Goal: Obtain resource: Download file/media

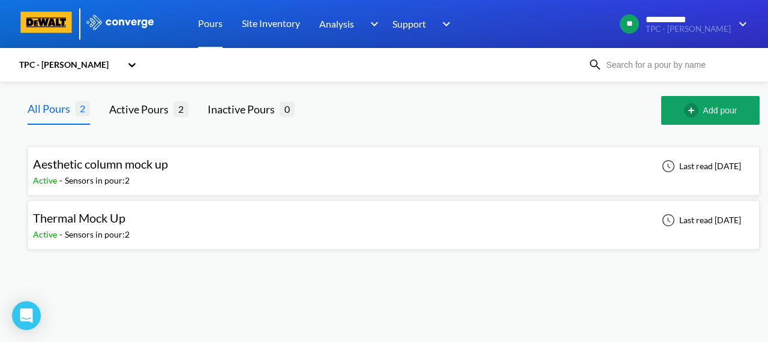
click at [91, 223] on span "Thermal Mock Up" at bounding box center [79, 218] width 92 height 14
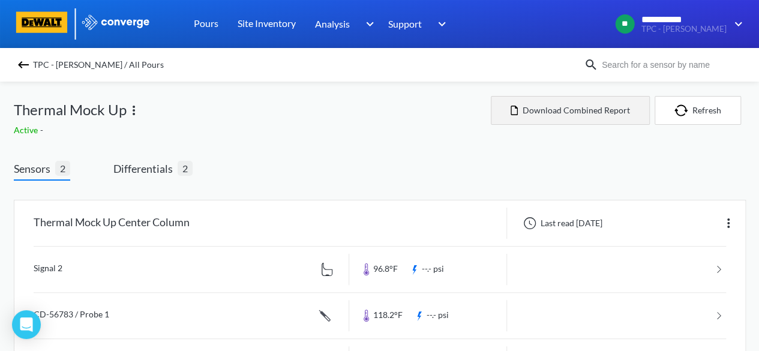
click at [559, 113] on button "Download Combined Report" at bounding box center [570, 110] width 159 height 29
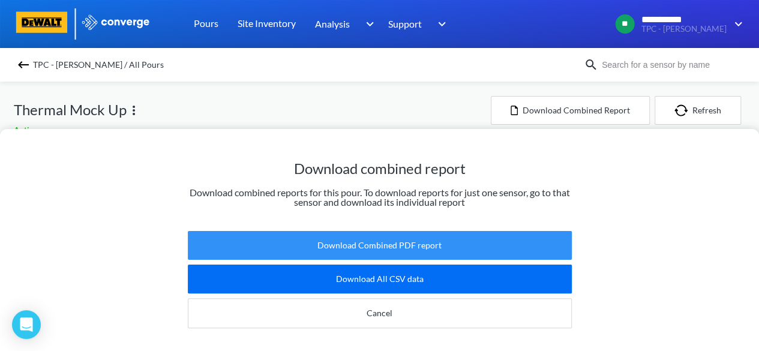
click at [449, 235] on button "Download Combined PDF report" at bounding box center [380, 245] width 384 height 29
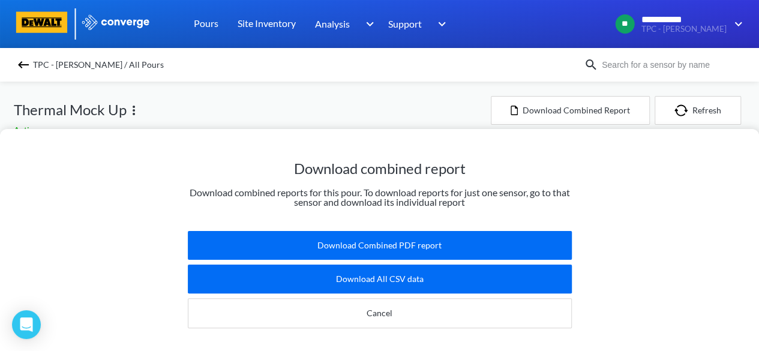
click at [89, 110] on div "Download combined report Download combined reports for this pour. To download r…" at bounding box center [379, 175] width 759 height 351
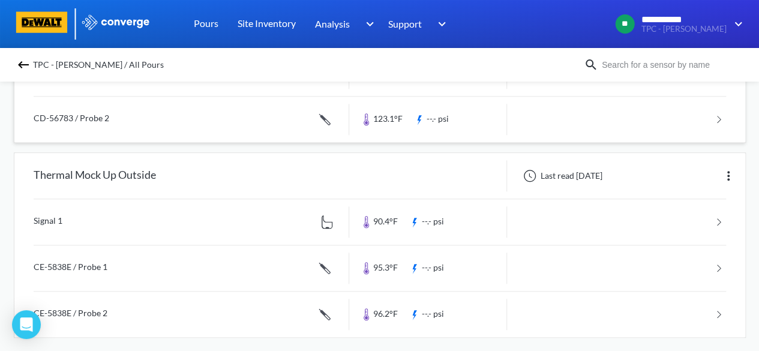
scroll to position [243, 0]
click at [382, 216] on link at bounding box center [380, 222] width 693 height 46
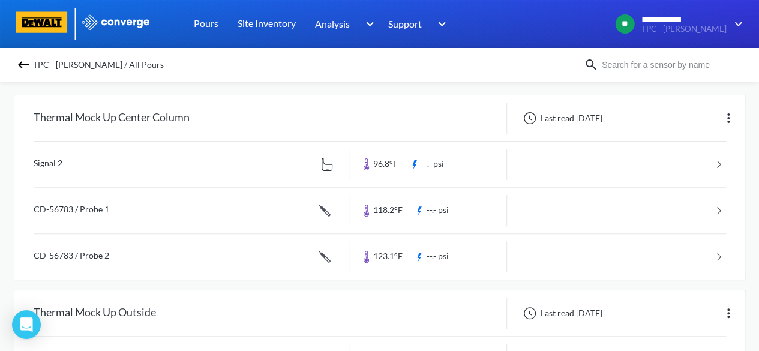
scroll to position [106, 0]
click at [72, 206] on link at bounding box center [380, 210] width 693 height 46
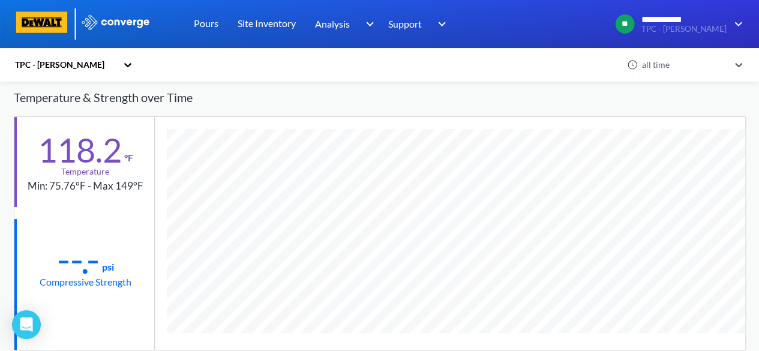
scroll to position [64, 0]
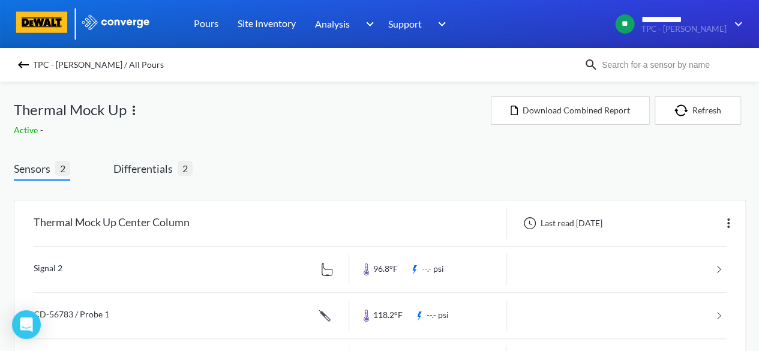
click at [20, 64] on img at bounding box center [23, 65] width 14 height 14
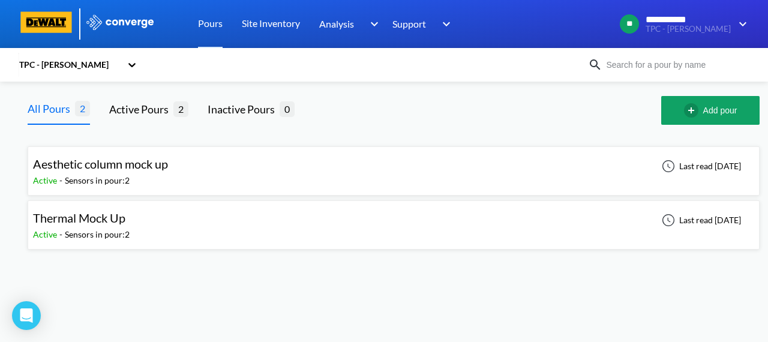
click at [79, 165] on span "Aesthetic column mock up" at bounding box center [100, 164] width 135 height 14
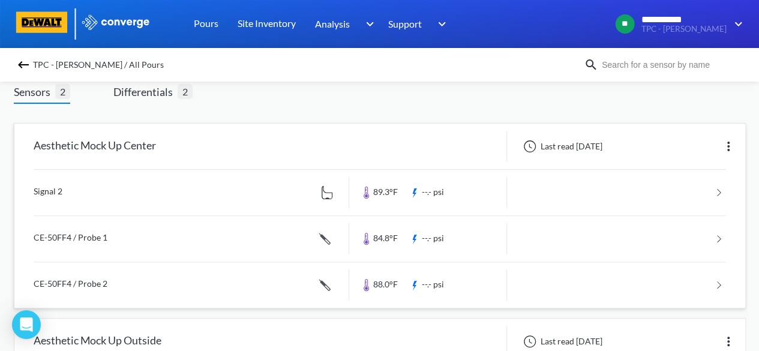
scroll to position [77, 0]
click at [324, 235] on link at bounding box center [380, 239] width 693 height 46
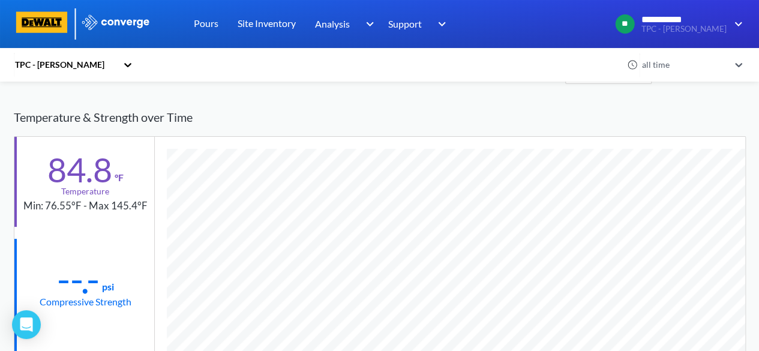
scroll to position [44, 0]
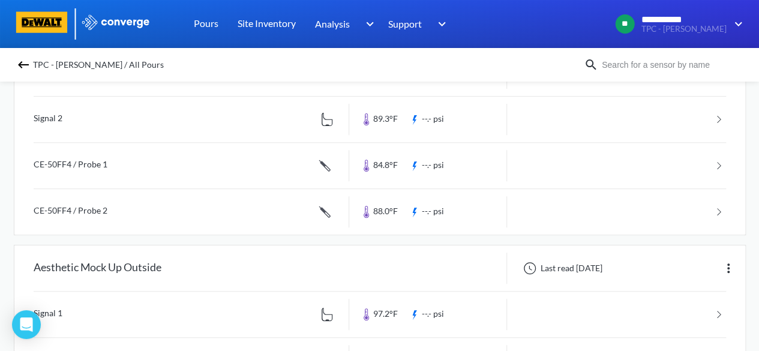
scroll to position [158, 0]
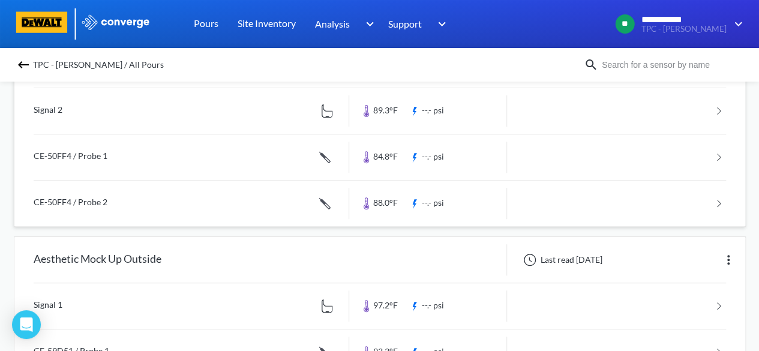
click at [77, 200] on link at bounding box center [380, 204] width 693 height 46
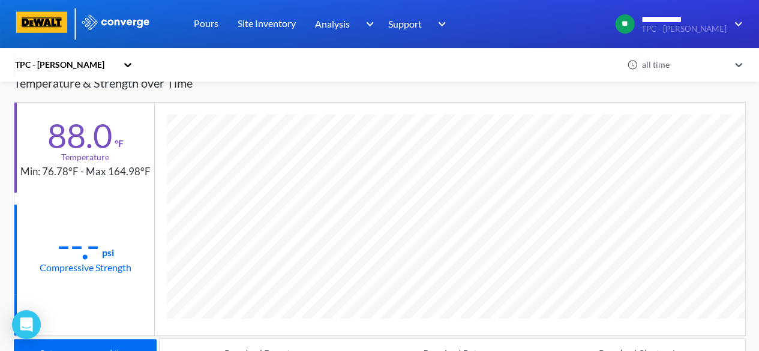
scroll to position [83, 0]
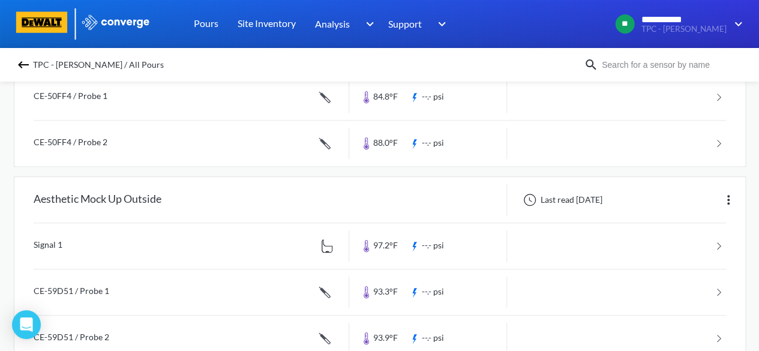
scroll to position [222, 0]
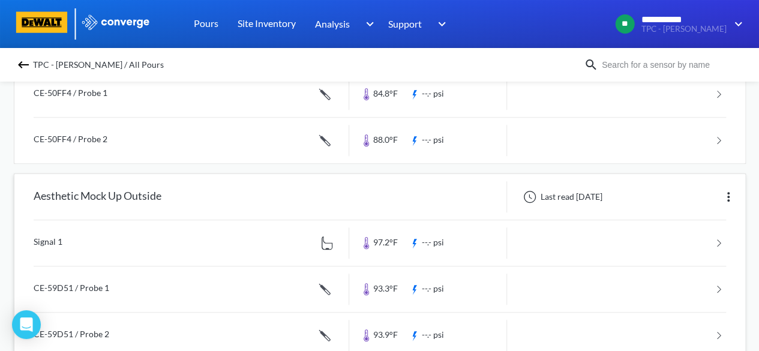
click at [86, 291] on link at bounding box center [380, 290] width 693 height 46
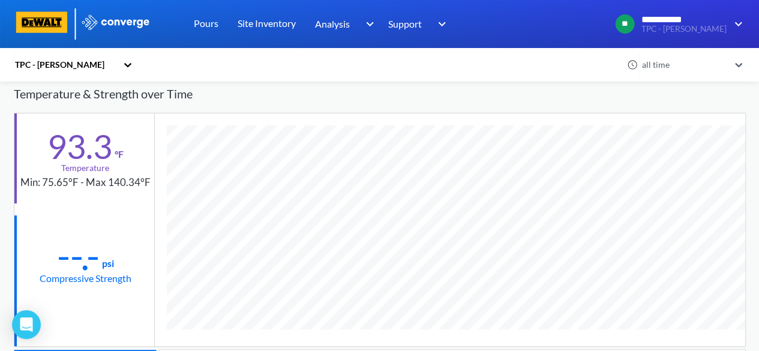
scroll to position [67, 0]
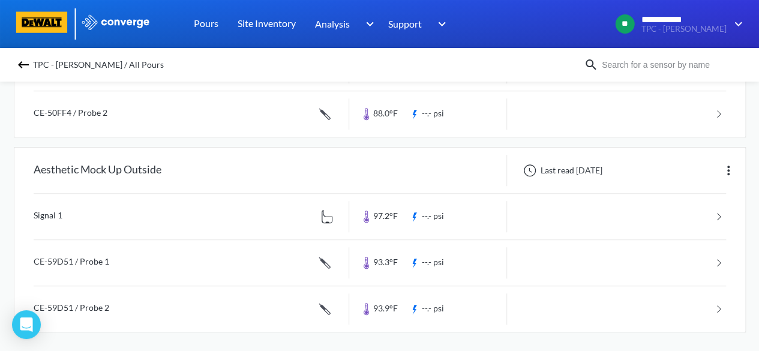
scroll to position [251, 0]
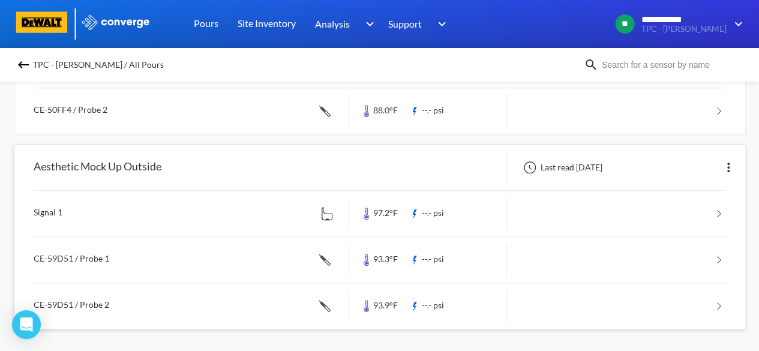
click at [89, 302] on link at bounding box center [380, 306] width 693 height 46
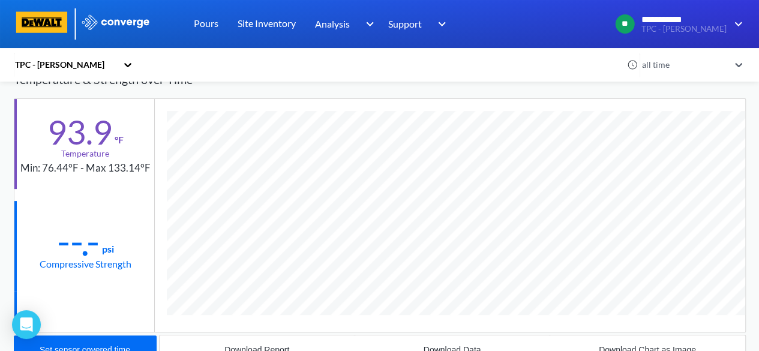
scroll to position [82, 0]
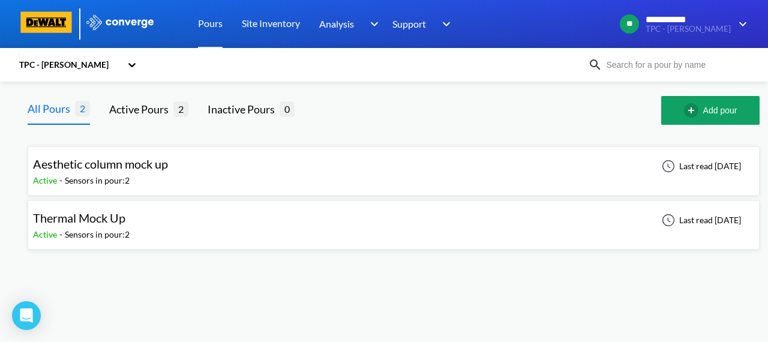
click at [85, 214] on span "Thermal Mock Up" at bounding box center [79, 218] width 92 height 14
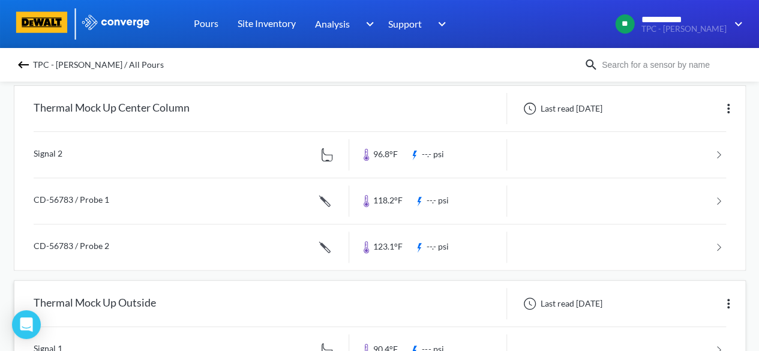
scroll to position [124, 0]
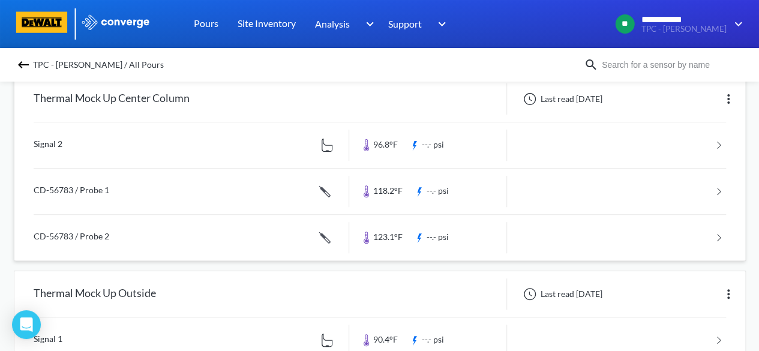
click at [61, 188] on link at bounding box center [380, 192] width 693 height 46
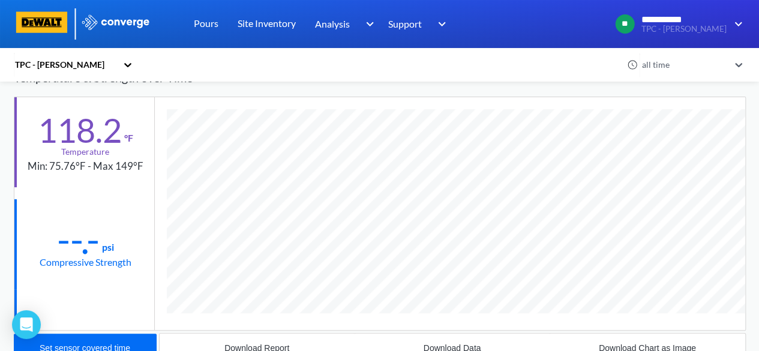
scroll to position [67, 0]
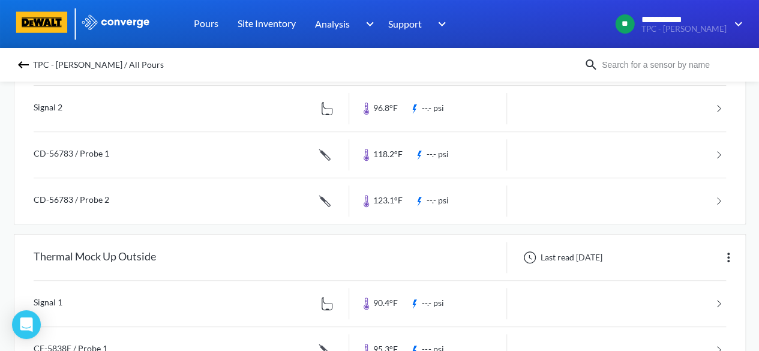
scroll to position [184, 0]
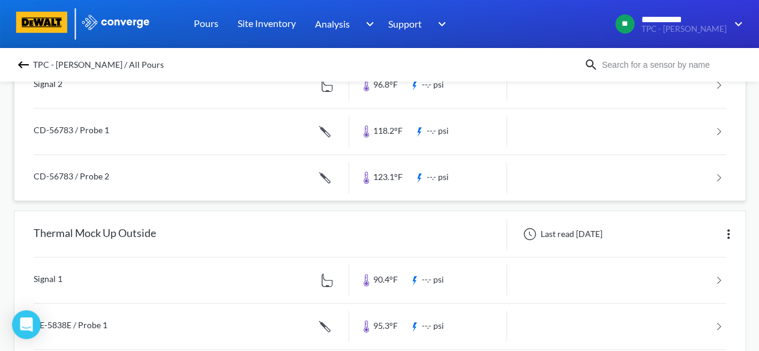
click at [70, 175] on link at bounding box center [380, 178] width 693 height 46
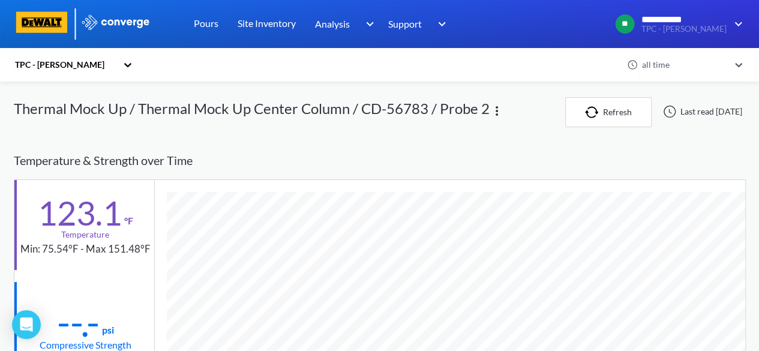
scroll to position [653, 732]
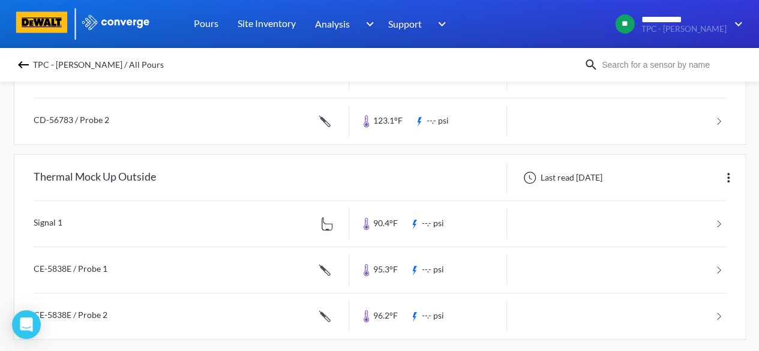
scroll to position [241, 0]
click at [86, 265] on link at bounding box center [380, 270] width 693 height 46
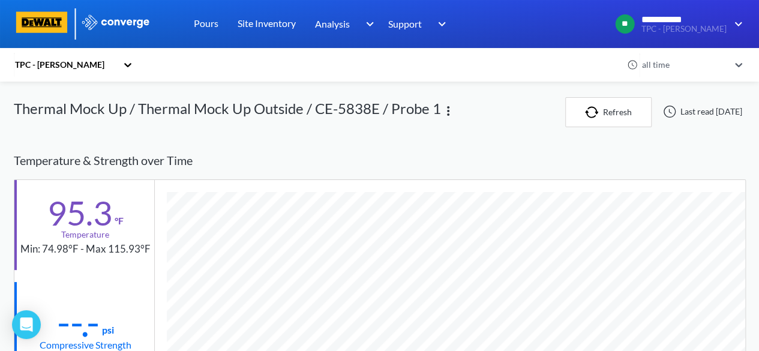
scroll to position [653, 732]
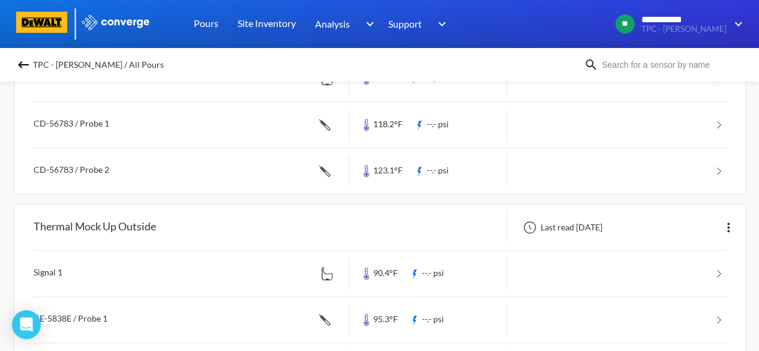
scroll to position [251, 0]
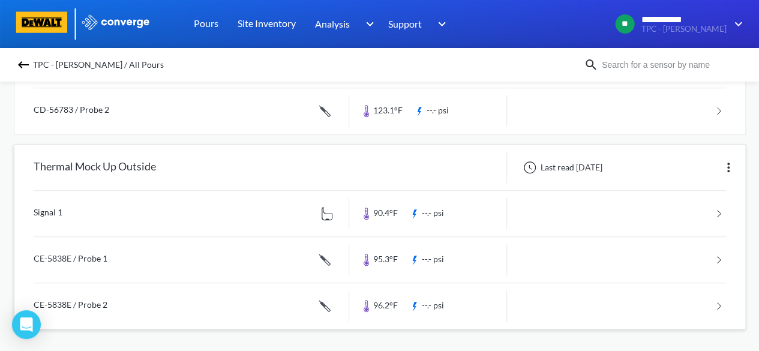
click at [91, 303] on link at bounding box center [380, 306] width 693 height 46
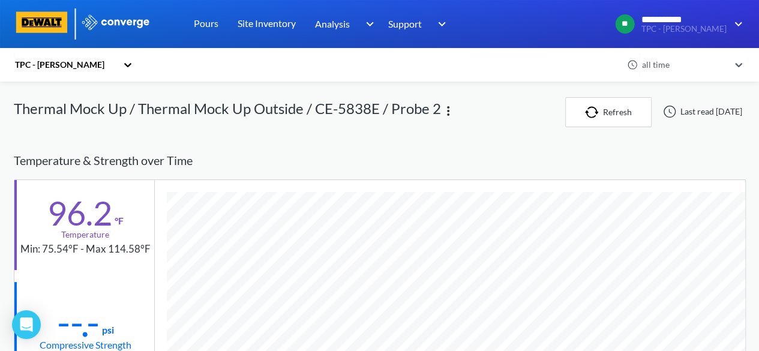
scroll to position [653, 732]
